Goal: Task Accomplishment & Management: Complete application form

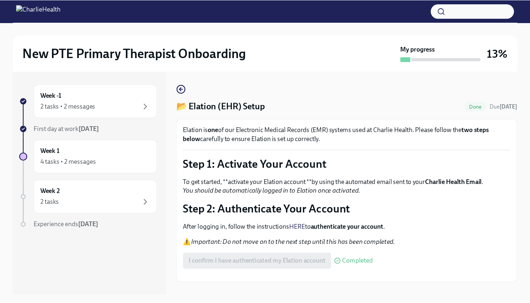
scroll to position [13, 0]
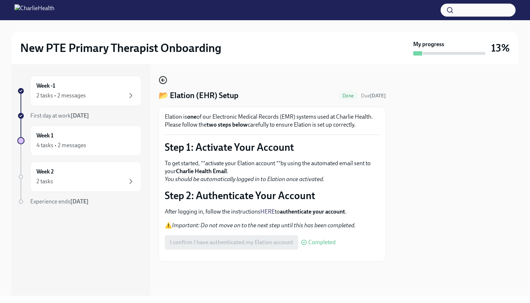
click at [164, 79] on icon "button" at bounding box center [163, 80] width 9 height 9
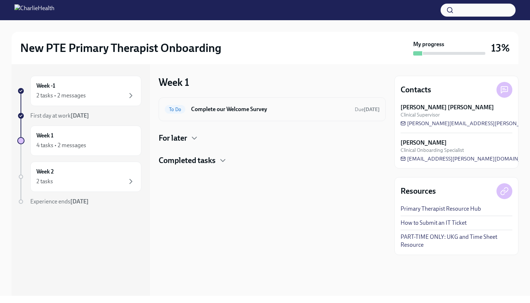
click at [215, 109] on h6 "Complete our Welcome Survey" at bounding box center [270, 109] width 158 height 8
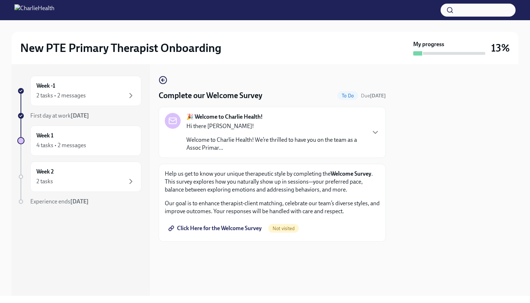
click at [243, 130] on p "Hi there [PERSON_NAME]!" at bounding box center [276, 126] width 179 height 8
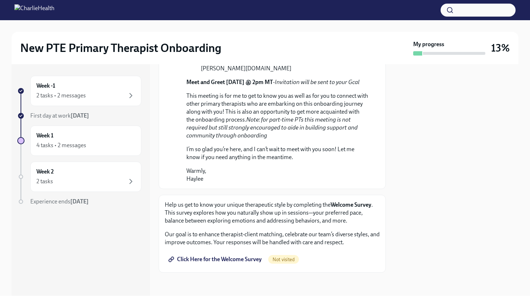
click at [232, 259] on span "Click Here for the Welcome Survey" at bounding box center [216, 259] width 92 height 7
click at [132, 97] on icon "button" at bounding box center [131, 95] width 9 height 9
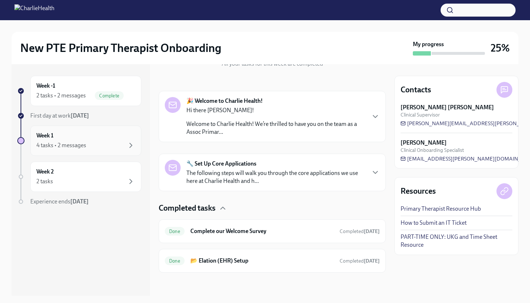
click at [135, 151] on div "Week 1 4 tasks • 2 messages" at bounding box center [85, 141] width 111 height 30
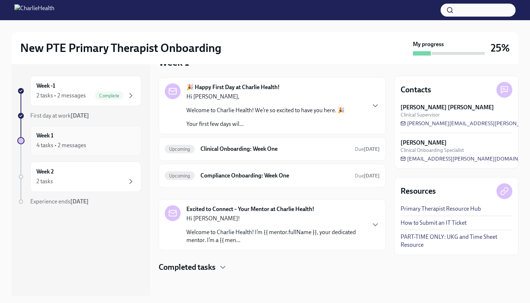
scroll to position [20, 0]
click at [377, 106] on icon "button" at bounding box center [375, 105] width 9 height 9
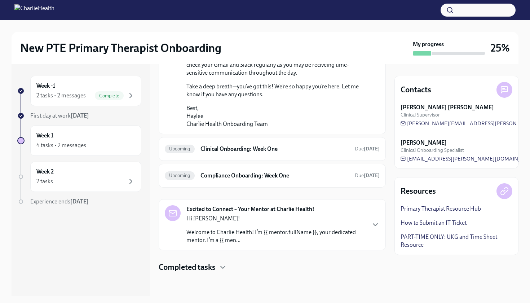
scroll to position [542, 0]
click at [338, 153] on h6 "Clinical Onboarding: Week One" at bounding box center [275, 149] width 149 height 8
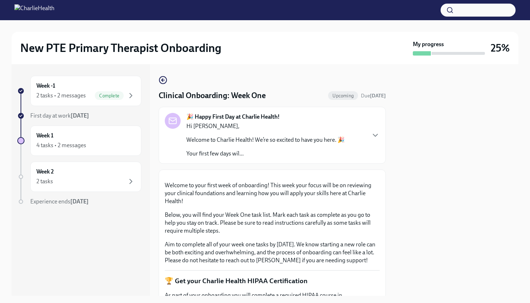
click at [367, 131] on div "🎉 Happy First Day at Charlie Health! Hi [PERSON_NAME], Welcome to Charlie Healt…" at bounding box center [272, 135] width 215 height 45
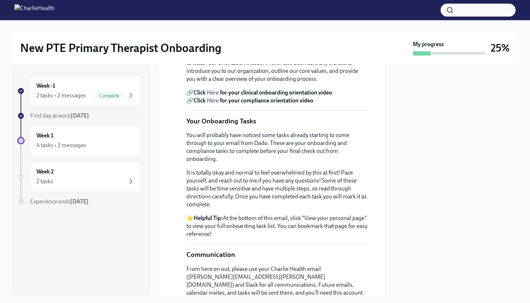
scroll to position [280, 0]
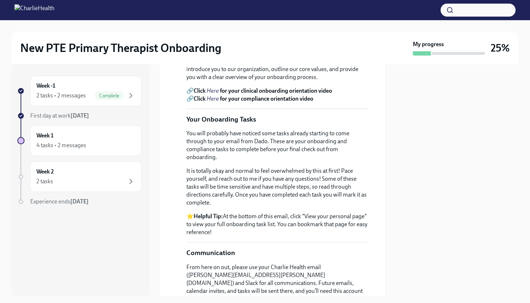
click at [217, 94] on em "Here" at bounding box center [213, 90] width 12 height 7
click at [213, 102] on em "Here" at bounding box center [213, 98] width 12 height 7
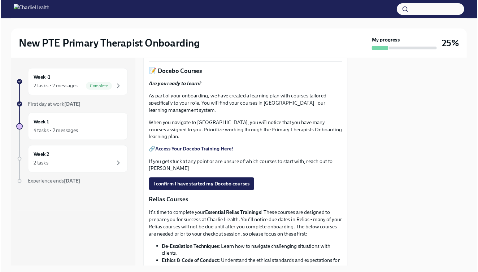
scroll to position [793, 0]
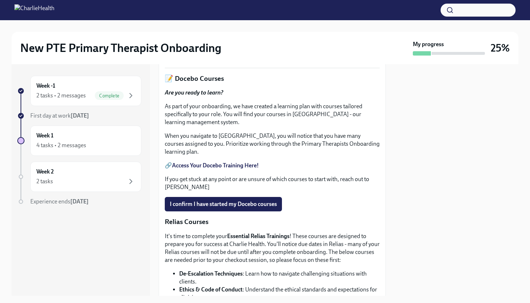
click at [218, 58] on span "Upload HIPAA Certification" at bounding box center [208, 54] width 76 height 7
click at [0, 0] on input "Upload HIPAA Certification" at bounding box center [0, 0] width 0 height 0
click at [230, 41] on link "HIPAA for Covered Entities" at bounding box center [206, 37] width 68 height 7
